Goal: Task Accomplishment & Management: Manage account settings

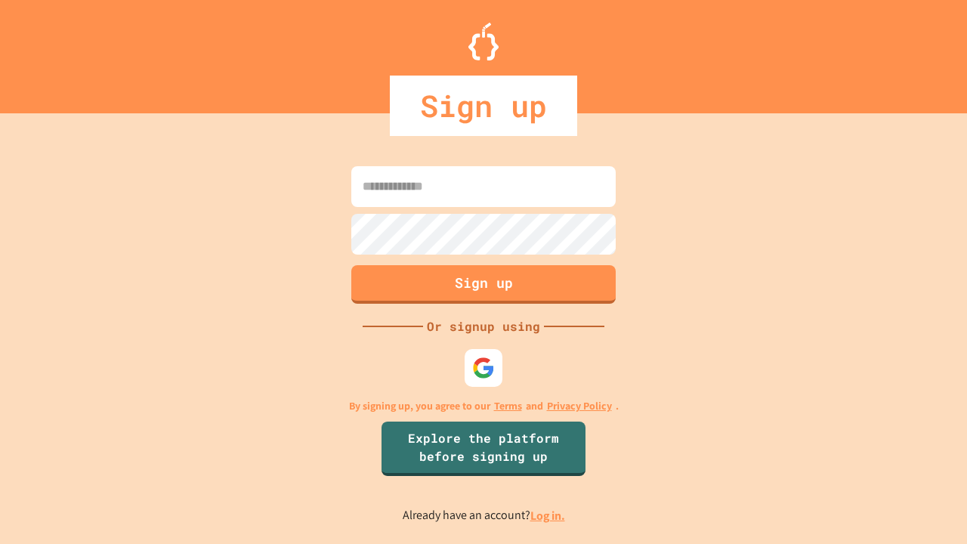
click at [549, 515] on link "Log in." at bounding box center [547, 516] width 35 height 16
